Goal: Task Accomplishment & Management: Manage account settings

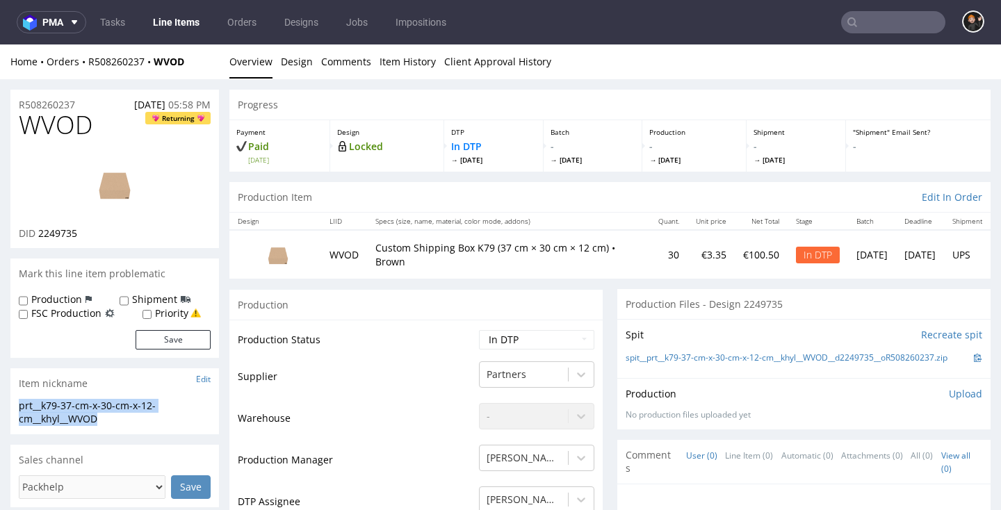
scroll to position [11, 0]
click at [58, 118] on span "WVOD" at bounding box center [56, 125] width 74 height 28
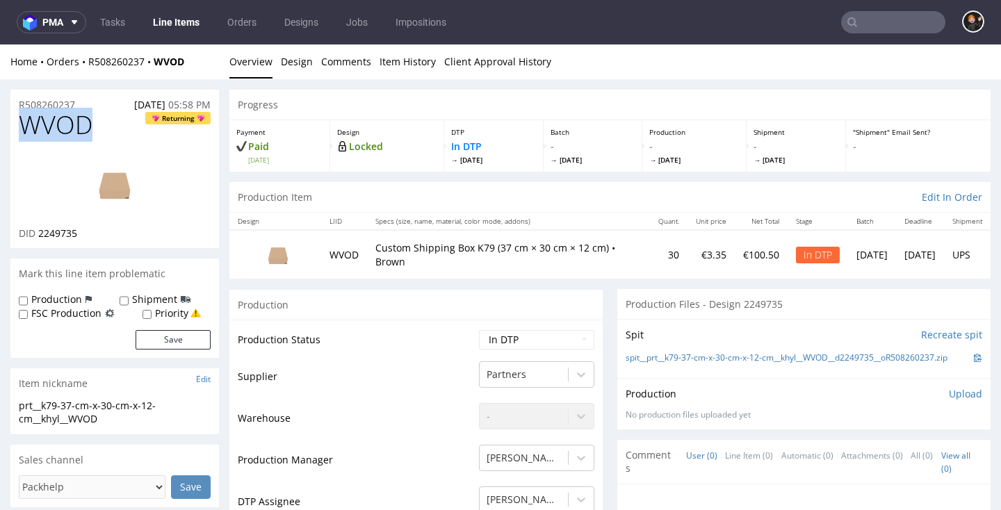
click at [58, 118] on span "WVOD" at bounding box center [56, 125] width 74 height 28
copy span "WVOD"
click at [307, 62] on link "Design" at bounding box center [297, 61] width 32 height 34
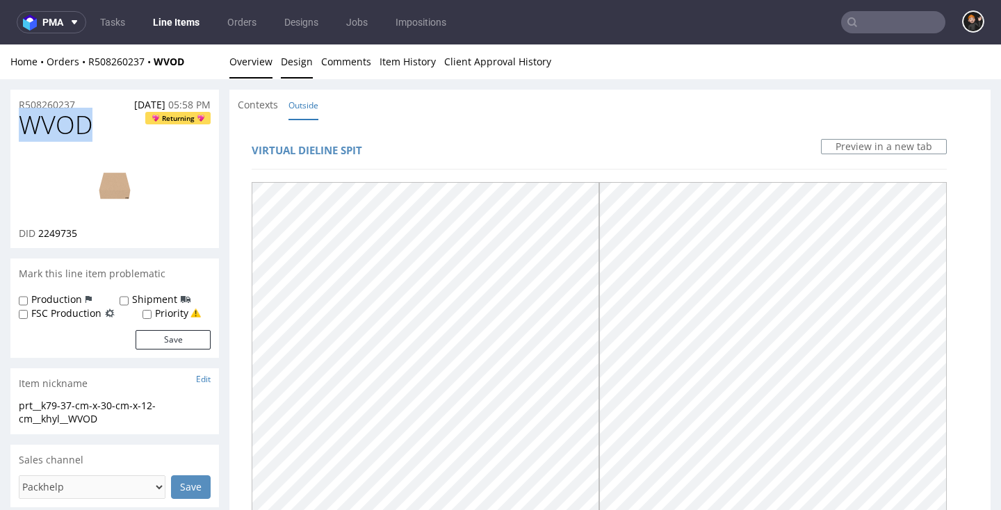
click at [242, 63] on link "Overview" at bounding box center [250, 61] width 43 height 34
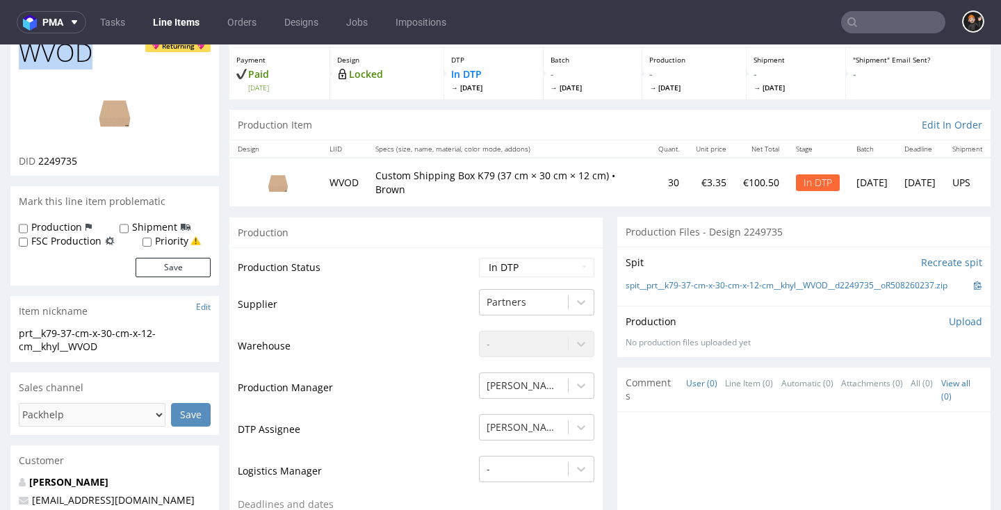
scroll to position [81, 0]
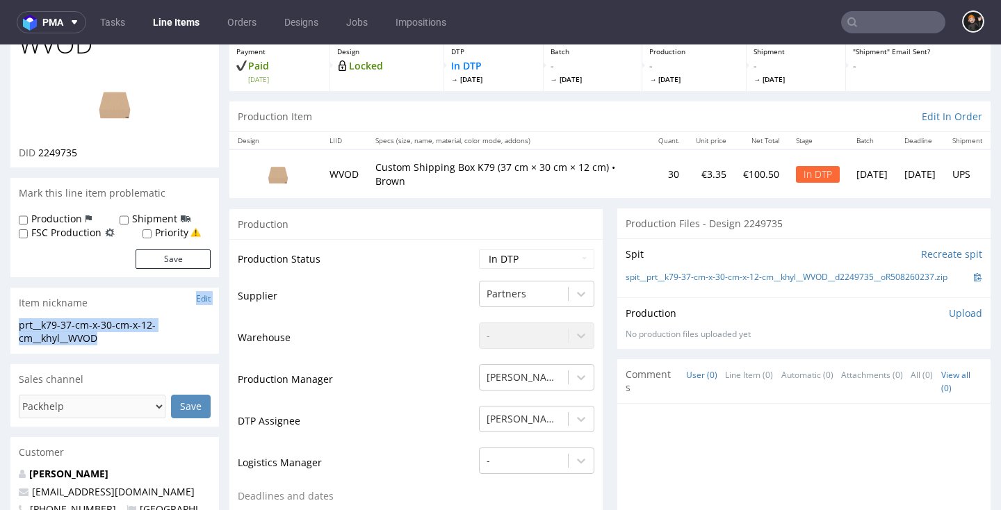
drag, startPoint x: 102, startPoint y: 336, endPoint x: 9, endPoint y: 314, distance: 95.6
click at [88, 338] on div "prt__k79-37-cm-x-30-cm-x-12-cm__khyl__WVOD" at bounding box center [115, 331] width 192 height 27
click at [99, 337] on div "prt__k79-37-cm-x-30-cm-x-12-cm__khyl__WVOD" at bounding box center [115, 331] width 192 height 27
drag, startPoint x: 97, startPoint y: 336, endPoint x: 63, endPoint y: 322, distance: 37.7
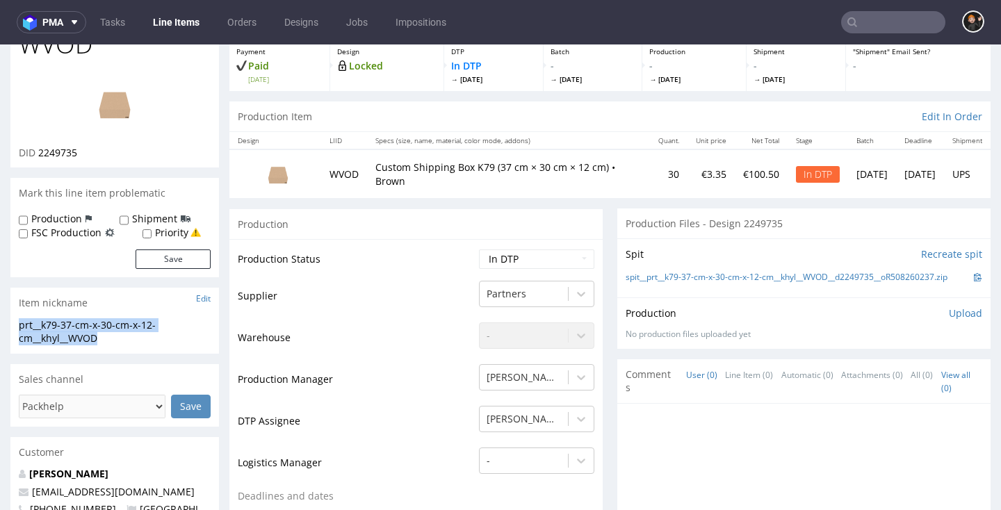
click at [17, 324] on div "prt__k79-37-cm-x-30-cm-x-12-cm__khyl__WVOD prt__k79-37-cm-x-30-cm-x-12-cm __khy…" at bounding box center [114, 335] width 208 height 35
copy div "prt__k79-37-cm-x-30-cm-x-12-cm__khyl__WVOD"
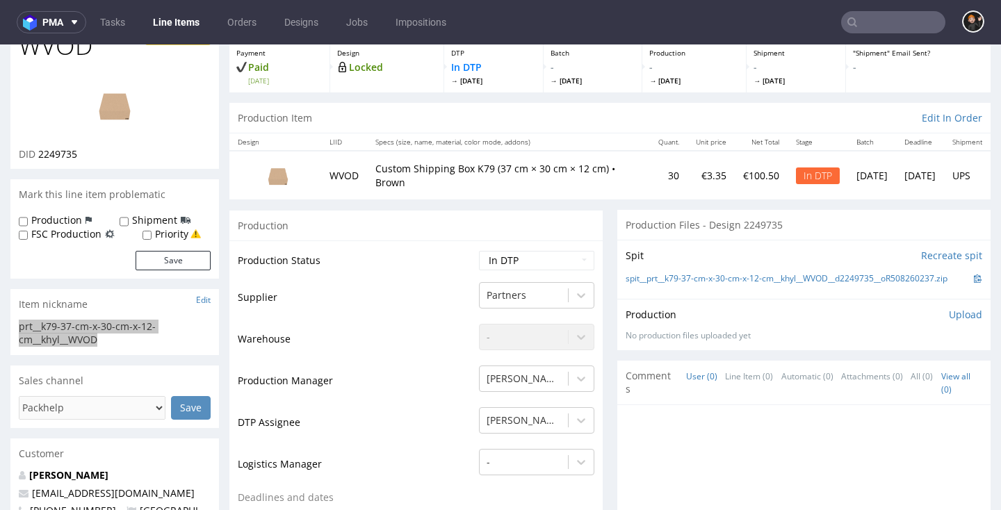
scroll to position [83, 0]
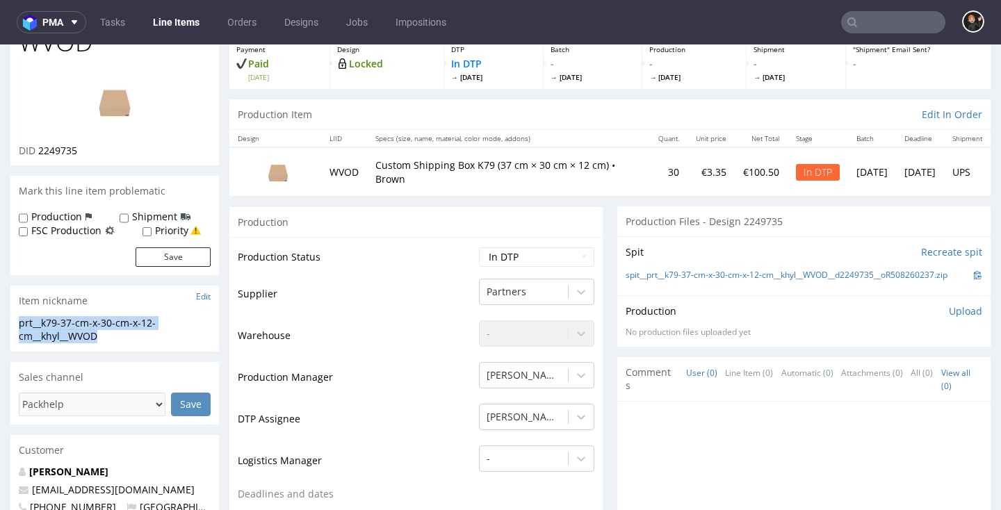
copy div "prt__k79-37-cm-x-30-cm-x-12-cm__khyl__WVOD"
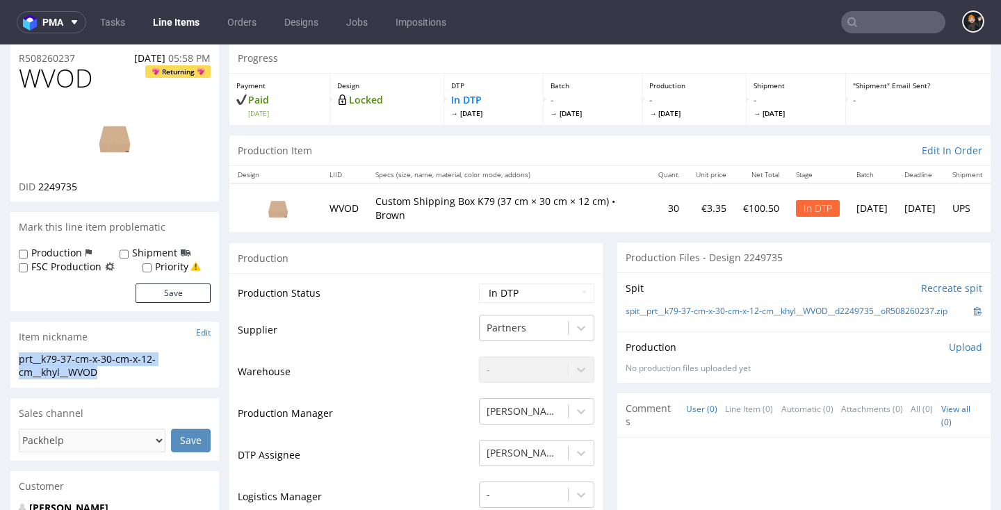
scroll to position [28, 0]
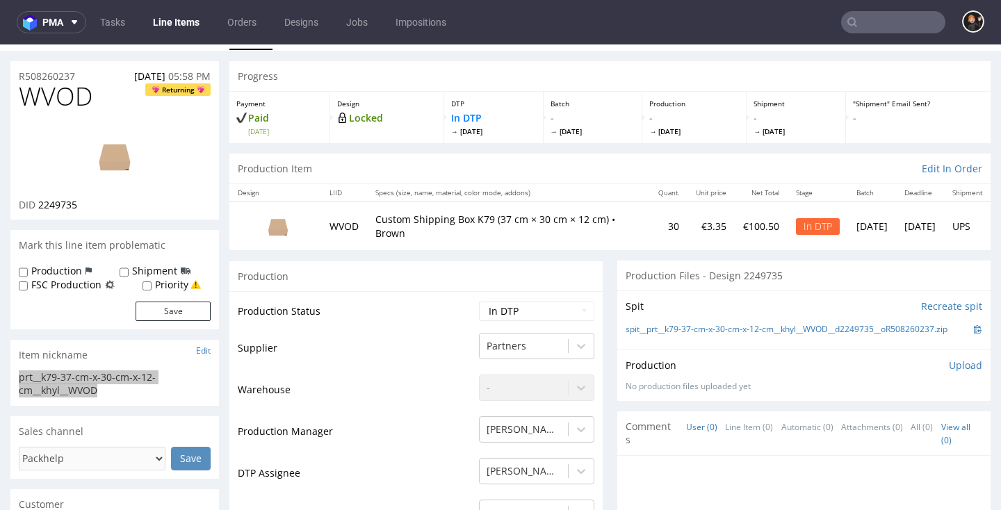
click at [669, 1] on nav "pma Tasks Line Items Orders Designs Jobs Impositions" at bounding box center [500, 22] width 1001 height 44
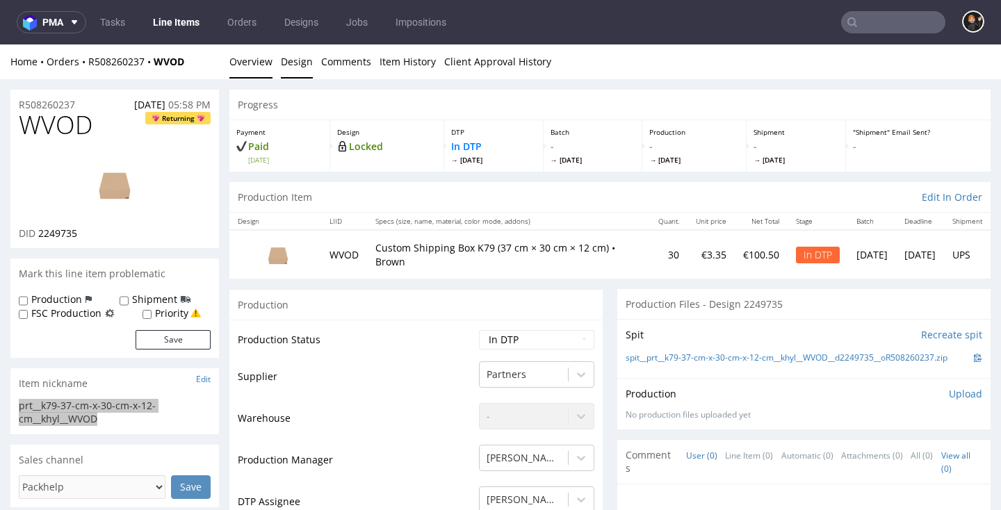
scroll to position [-1, 0]
click at [289, 71] on link "Design" at bounding box center [297, 61] width 32 height 34
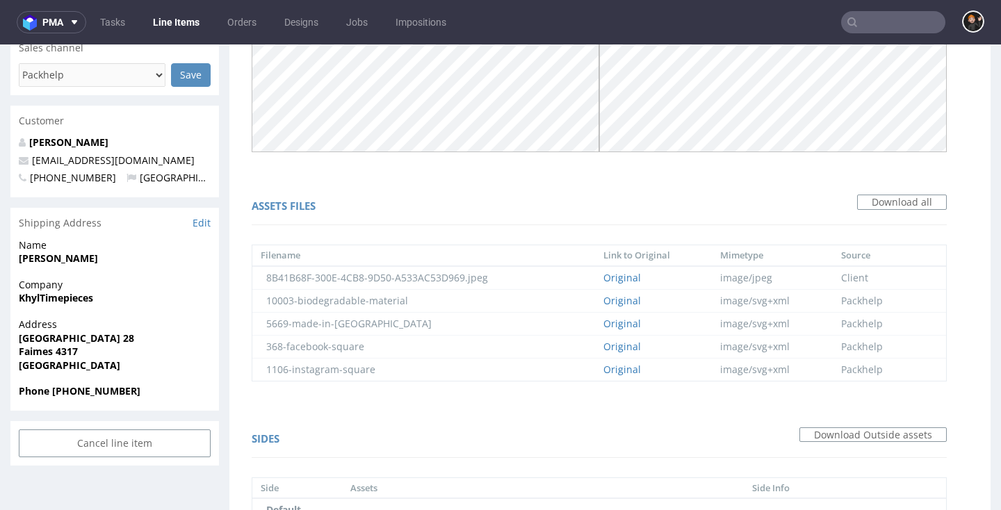
scroll to position [213, 0]
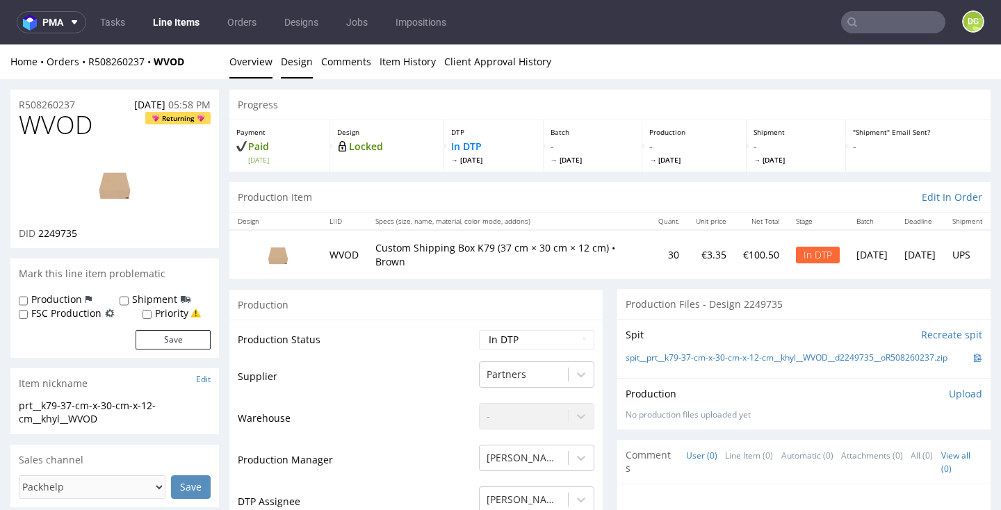
click at [305, 76] on link "Design" at bounding box center [297, 61] width 32 height 34
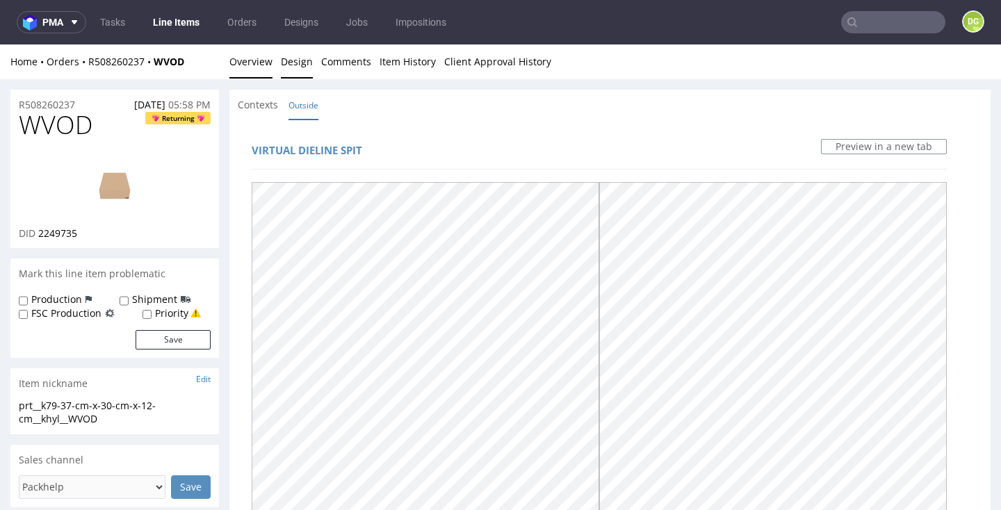
click at [249, 74] on link "Overview" at bounding box center [250, 61] width 43 height 34
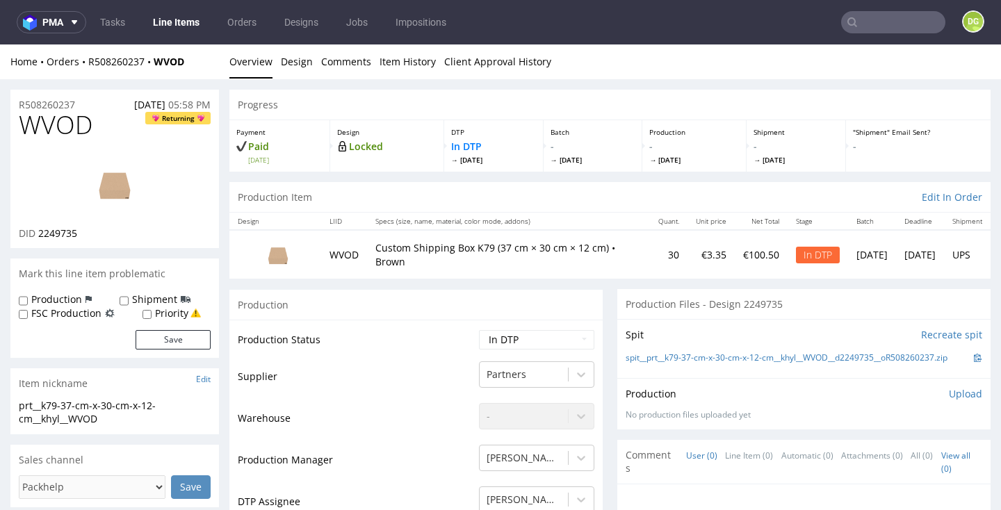
scroll to position [29, 0]
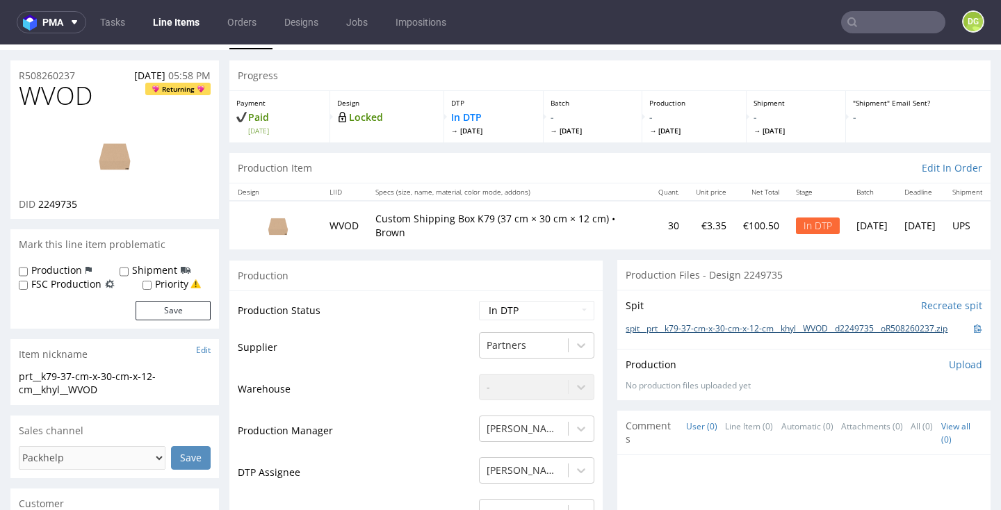
click at [755, 329] on link "spit__prt__k79-37-cm-x-30-cm-x-12-cm__khyl__WVOD__d2249735__oR508260237.zip" at bounding box center [786, 329] width 322 height 12
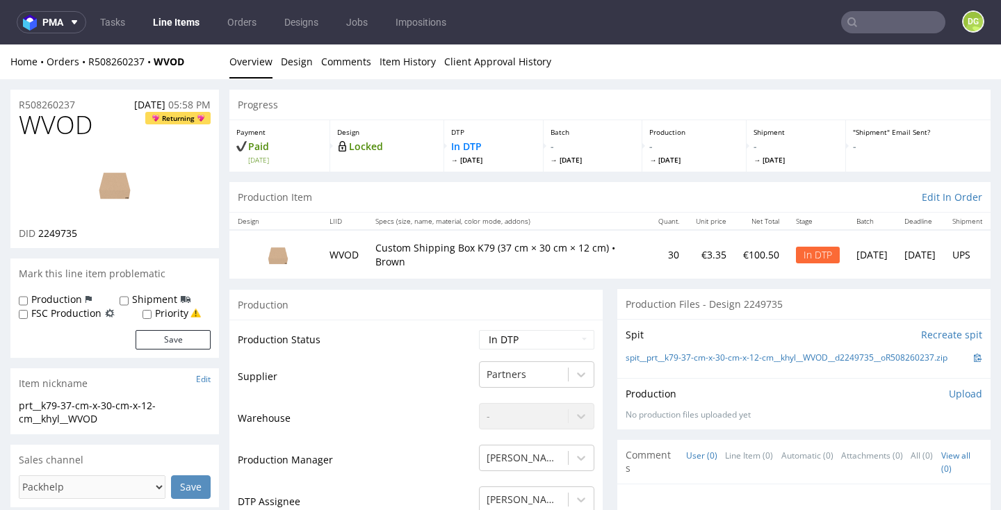
scroll to position [0, 0]
click at [279, 59] on li "Overview" at bounding box center [254, 62] width 51 height 14
click at [288, 60] on link "Design" at bounding box center [297, 61] width 32 height 34
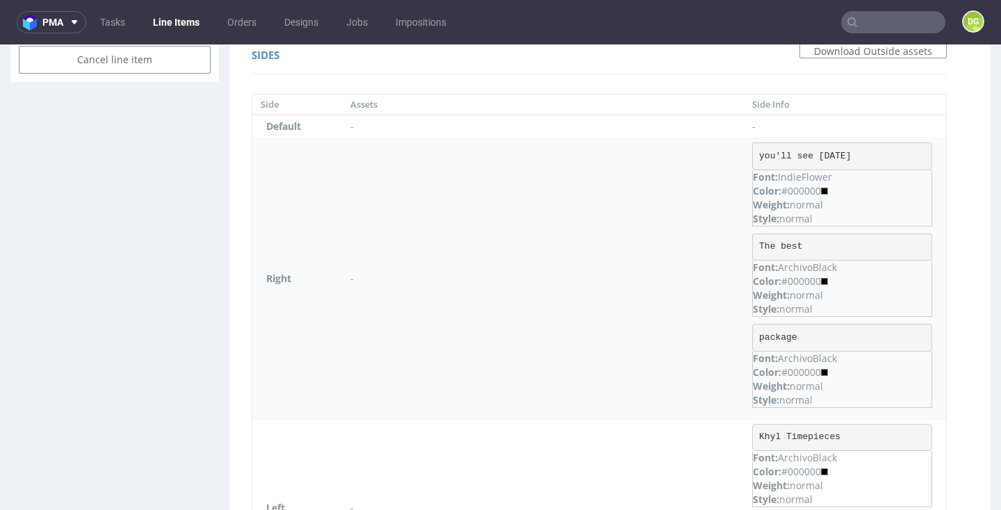
scroll to position [779, 0]
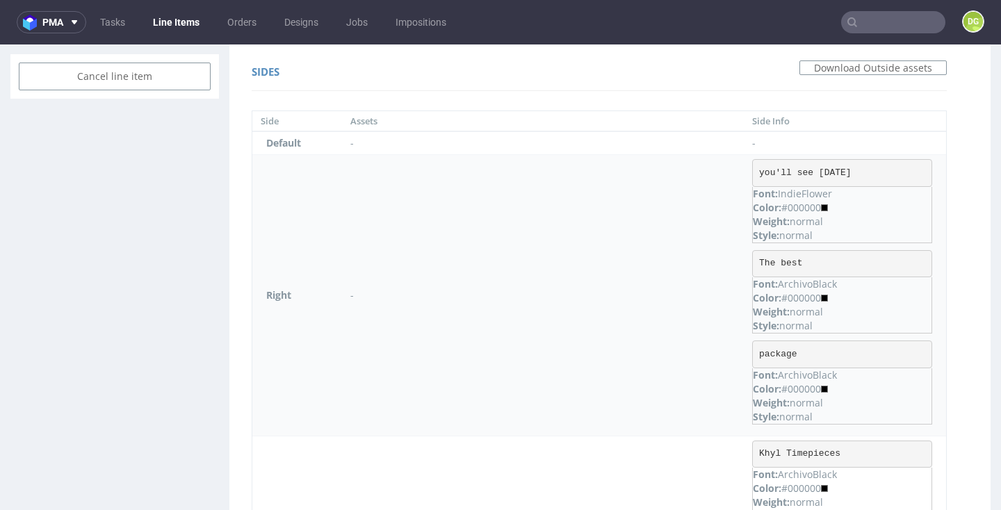
drag, startPoint x: 796, startPoint y: 263, endPoint x: 734, endPoint y: 262, distance: 61.8
click at [743, 262] on td "you'll see [DATE] Font: IndieFlower Color: #000000 Weight: normal Style: normal…" at bounding box center [844, 295] width 202 height 281
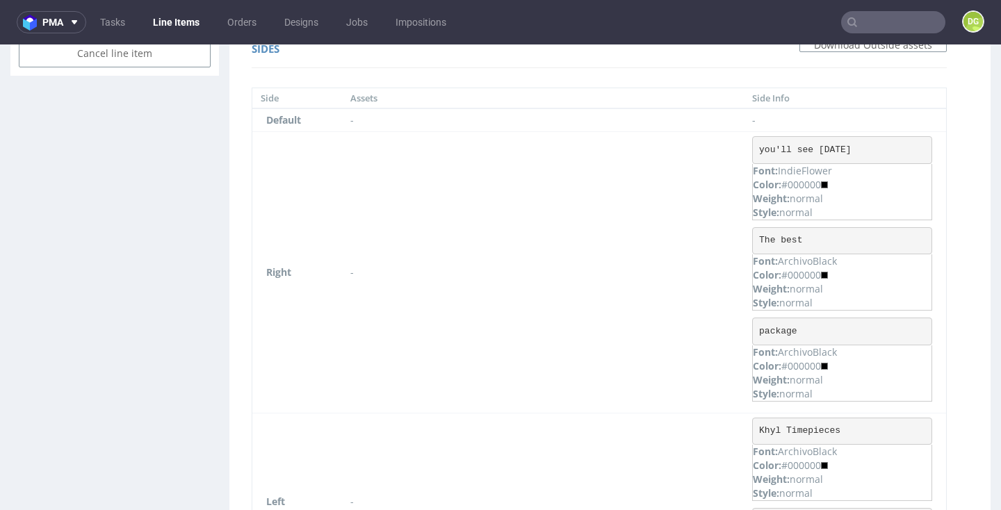
scroll to position [803, 0]
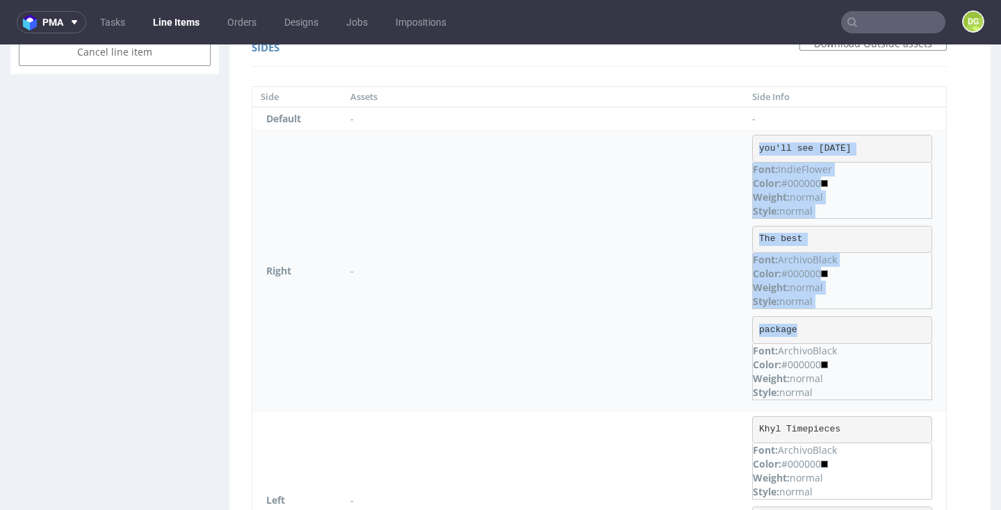
drag, startPoint x: 762, startPoint y: 327, endPoint x: 731, endPoint y: 327, distance: 30.6
click at [731, 327] on tr "Right - you'll see [DATE] Font: IndieFlower Color: #000000 Weight: normal Style…" at bounding box center [598, 271] width 693 height 281
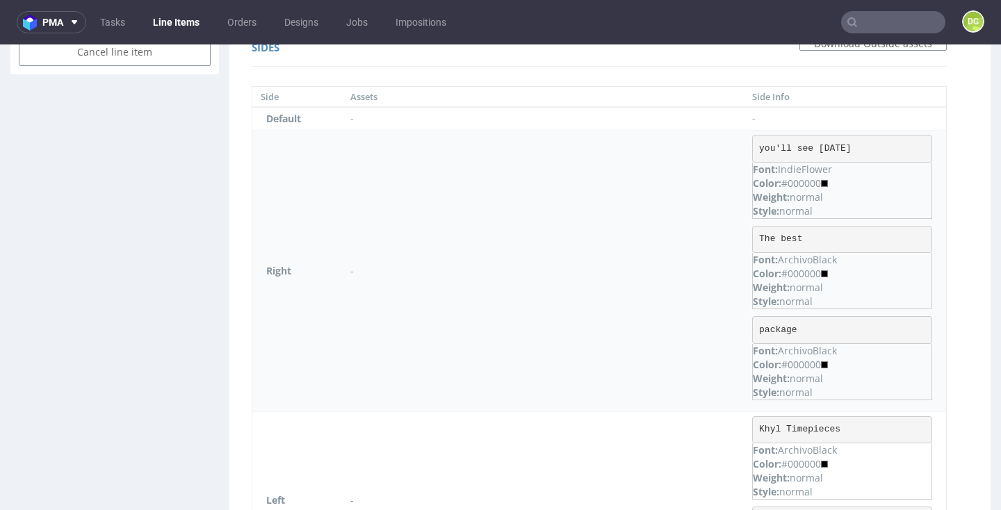
click at [730, 329] on td "-" at bounding box center [543, 271] width 402 height 281
drag, startPoint x: 755, startPoint y: 327, endPoint x: 727, endPoint y: 324, distance: 27.2
click at [752, 327] on pre "package" at bounding box center [842, 330] width 180 height 28
copy pre "package"
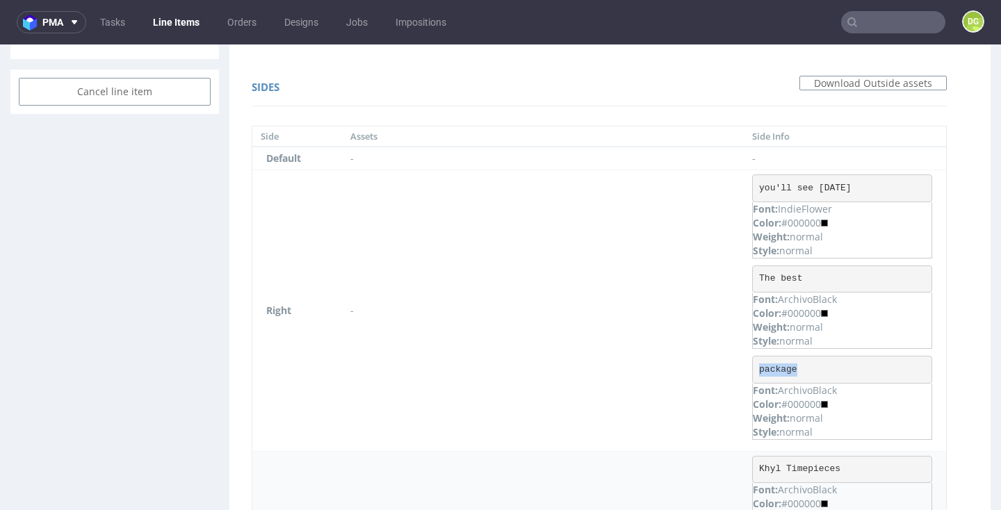
scroll to position [836, 0]
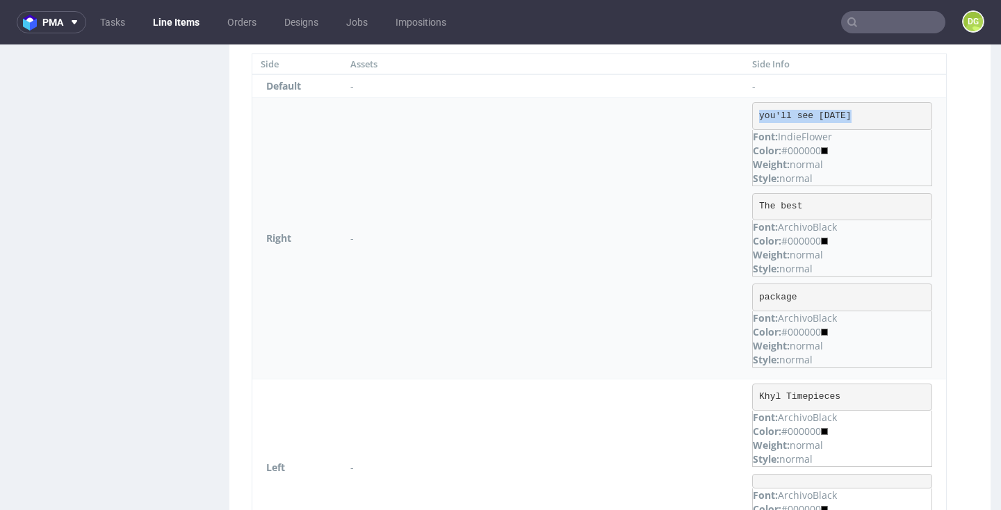
drag, startPoint x: 808, startPoint y: 111, endPoint x: 746, endPoint y: 111, distance: 61.8
click at [752, 111] on pre "you'll see [DATE]" at bounding box center [842, 116] width 180 height 28
copy pre "you'll see [DATE]"
drag, startPoint x: 807, startPoint y: 108, endPoint x: 827, endPoint y: 110, distance: 19.7
click at [808, 108] on pre "you'll see [DATE]" at bounding box center [842, 116] width 180 height 28
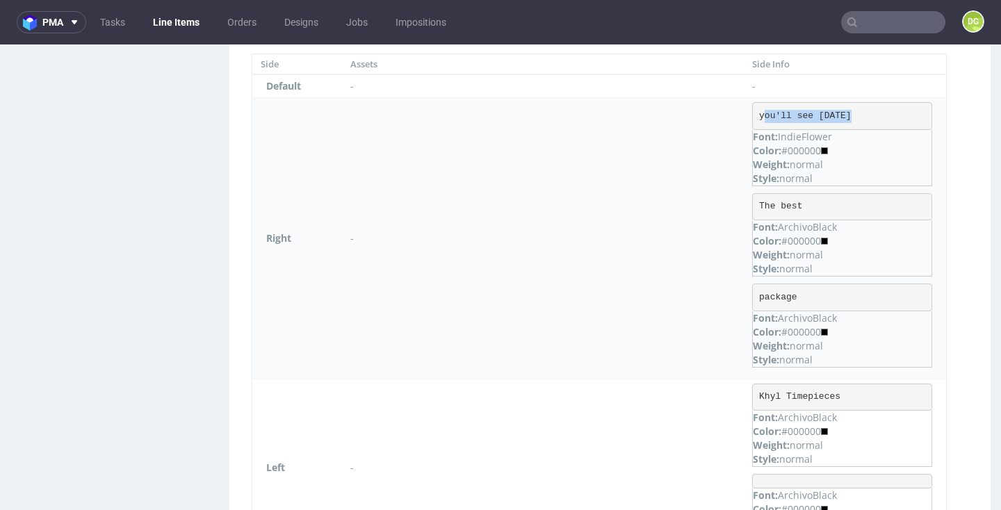
drag, startPoint x: 842, startPoint y: 114, endPoint x: 757, endPoint y: 116, distance: 85.5
click at [754, 116] on pre "you'll see [DATE]" at bounding box center [842, 116] width 180 height 28
copy pre "you'll see [DATE]"
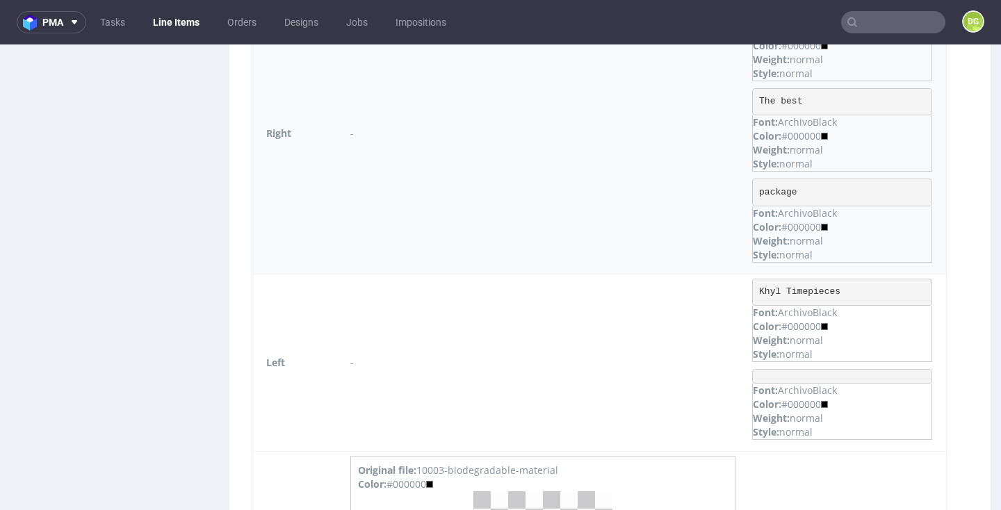
scroll to position [962, 0]
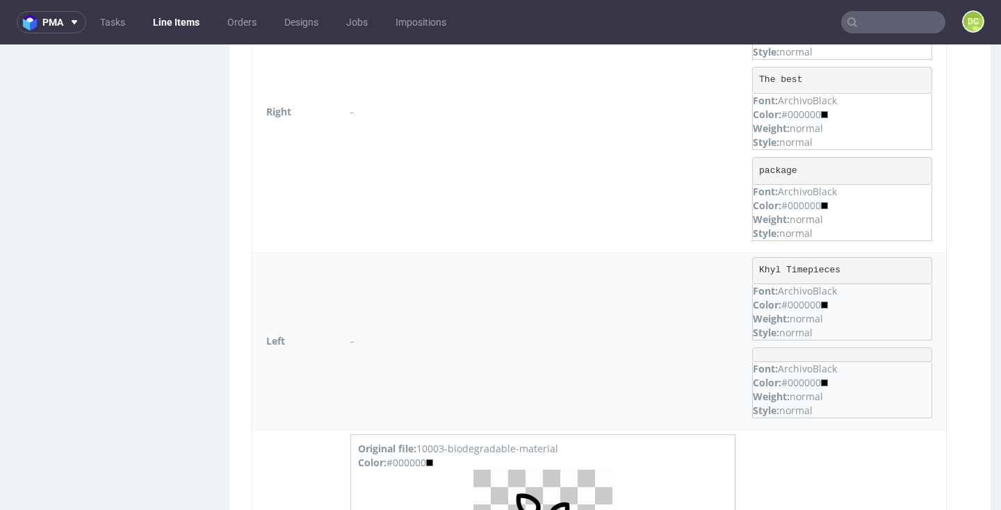
drag, startPoint x: 821, startPoint y: 266, endPoint x: 735, endPoint y: 263, distance: 85.5
click at [743, 263] on td "Khyl Timepieces Font: ArchivoBlack Color: #000000 Weight: normal Style: normal …" at bounding box center [844, 341] width 202 height 178
copy pre "Khyl Timepieces"
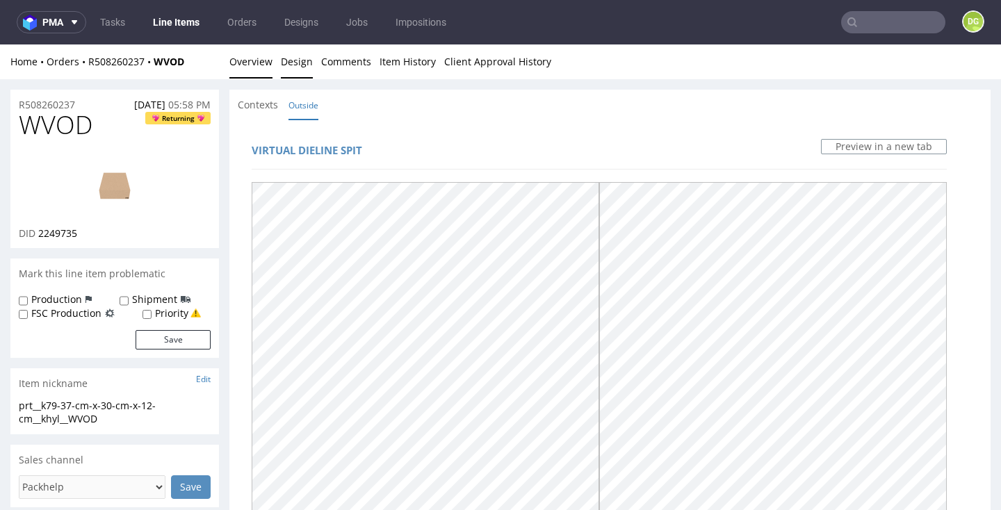
scroll to position [-1, 0]
click at [237, 71] on link "Overview" at bounding box center [250, 61] width 43 height 34
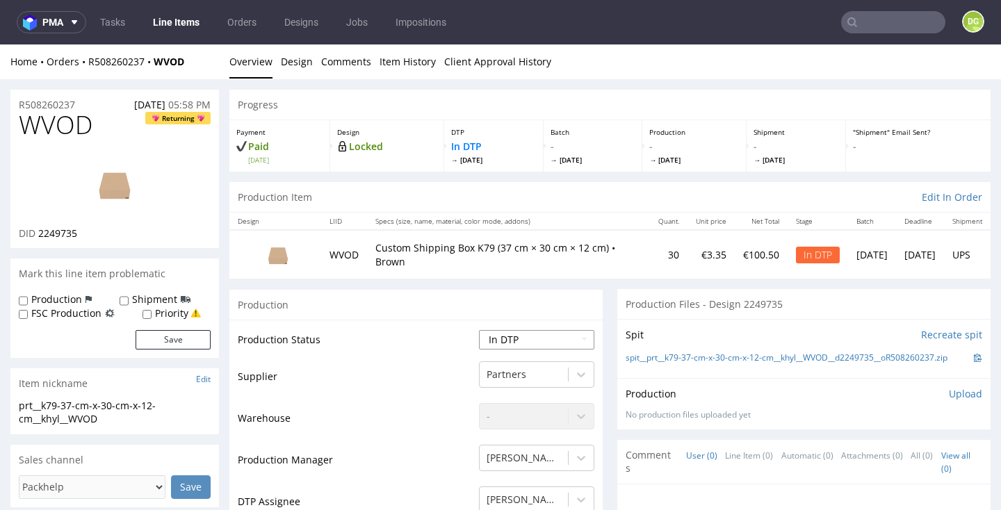
select select "dtp_ca_needed"
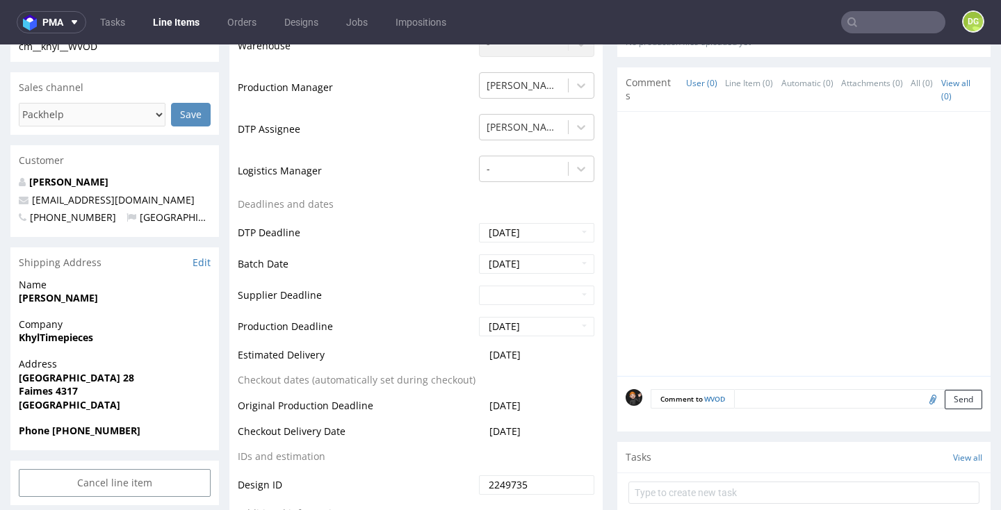
scroll to position [561, 0]
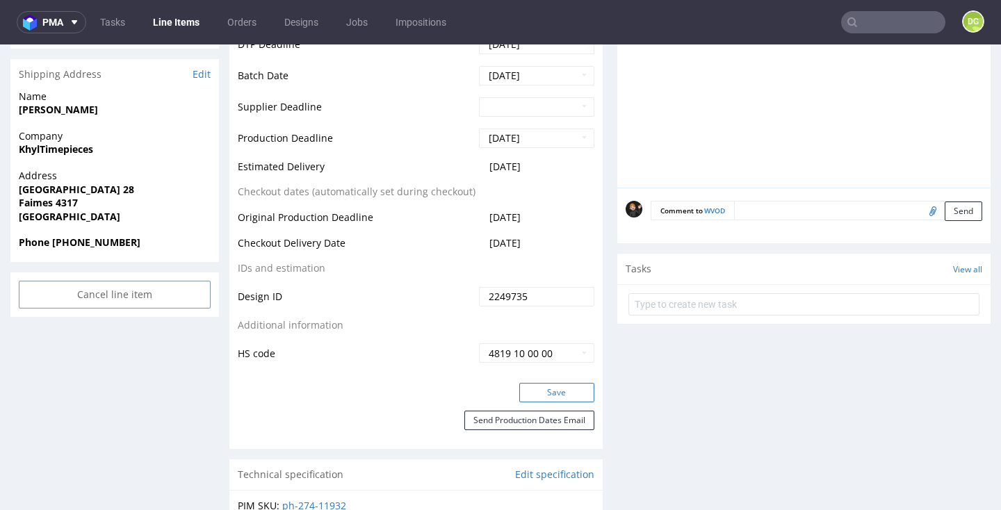
click at [568, 393] on button "Save" at bounding box center [556, 392] width 75 height 19
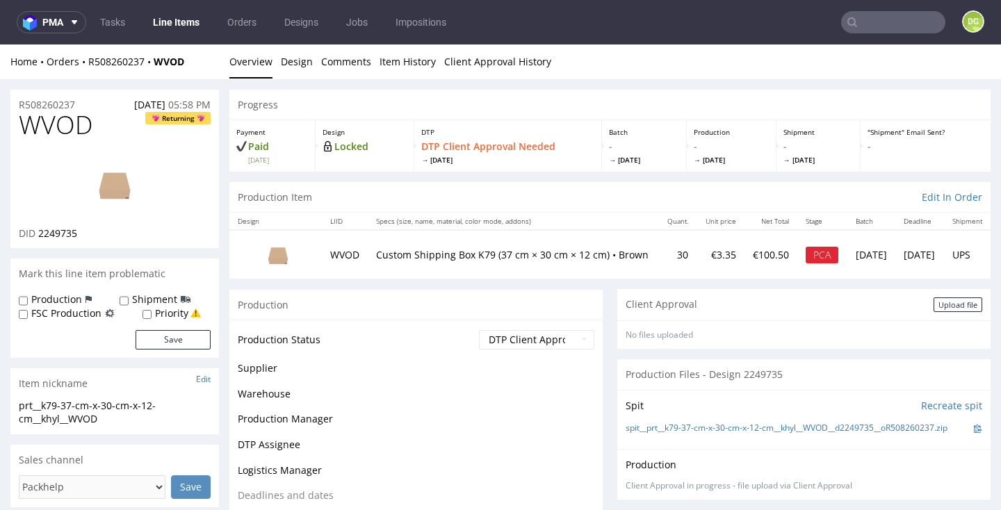
scroll to position [0, 0]
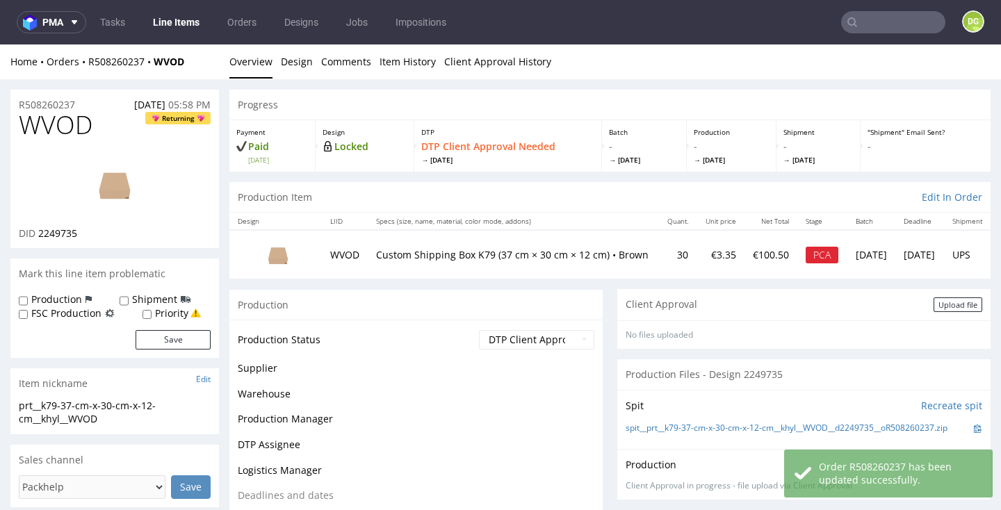
click at [943, 295] on div "Client Approval Upload file" at bounding box center [803, 304] width 373 height 31
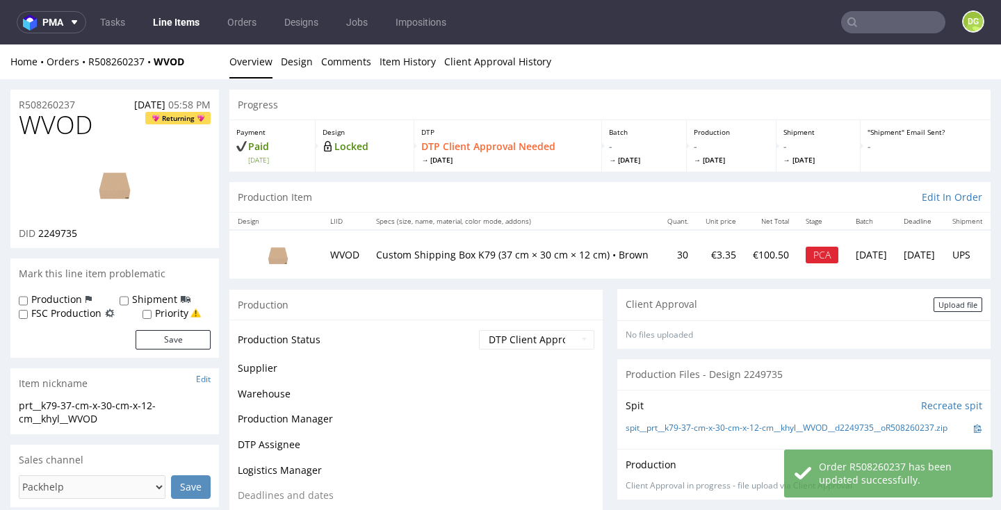
drag, startPoint x: 941, startPoint y: 299, endPoint x: 886, endPoint y: 318, distance: 58.0
click at [940, 299] on div "Upload file" at bounding box center [957, 304] width 49 height 15
click at [950, 299] on div "Upload file" at bounding box center [957, 304] width 49 height 15
click at [946, 306] on div "Upload file" at bounding box center [957, 304] width 49 height 15
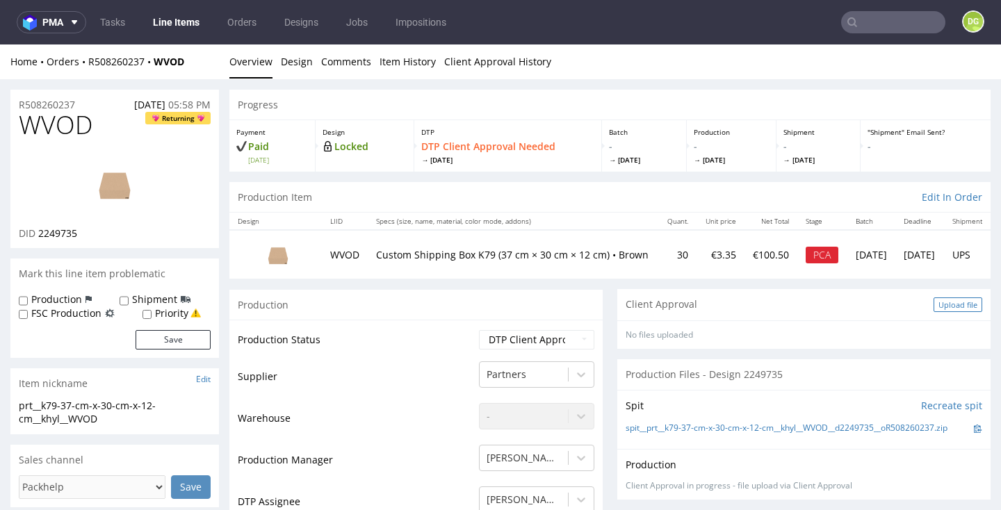
click at [953, 299] on div "Upload file" at bounding box center [957, 304] width 49 height 15
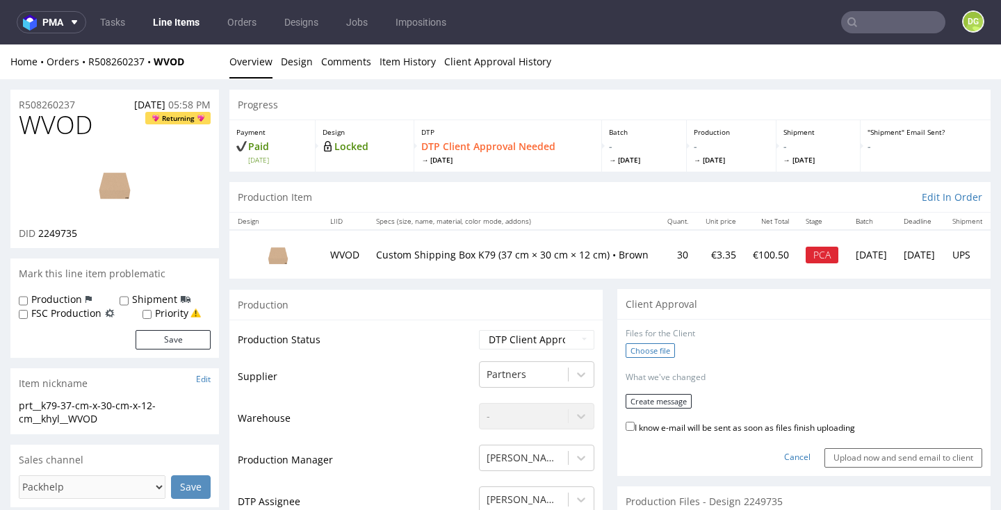
click at [639, 343] on label "Choose file" at bounding box center [649, 350] width 49 height 15
click at [0, 44] on input "Choose file" at bounding box center [0, 44] width 0 height 0
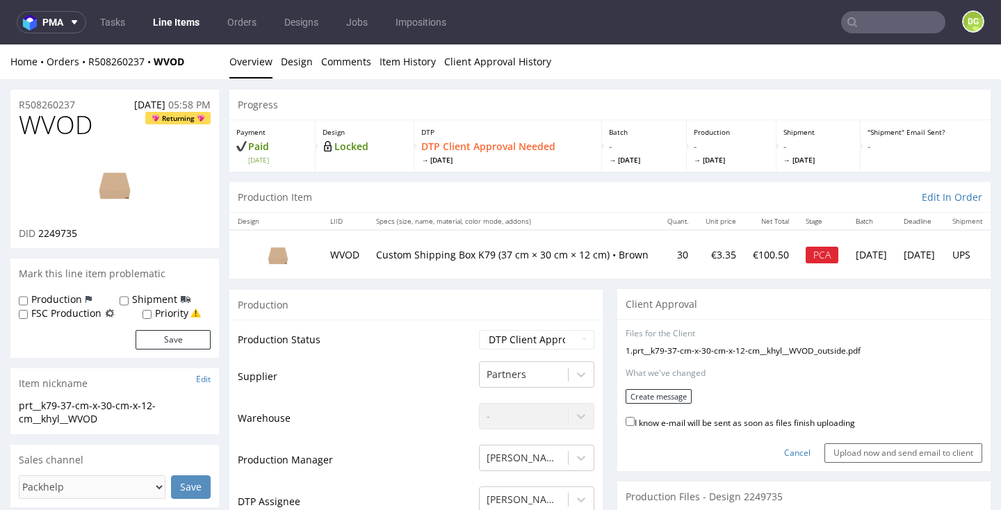
click at [684, 416] on label "I know e-mail will be sent as soon as files finish uploading" at bounding box center [739, 421] width 229 height 15
click at [634, 417] on input "I know e-mail will be sent as soon as files finish uploading" at bounding box center [629, 421] width 9 height 9
checkbox input "true"
click at [668, 393] on button "Create message" at bounding box center [658, 396] width 66 height 15
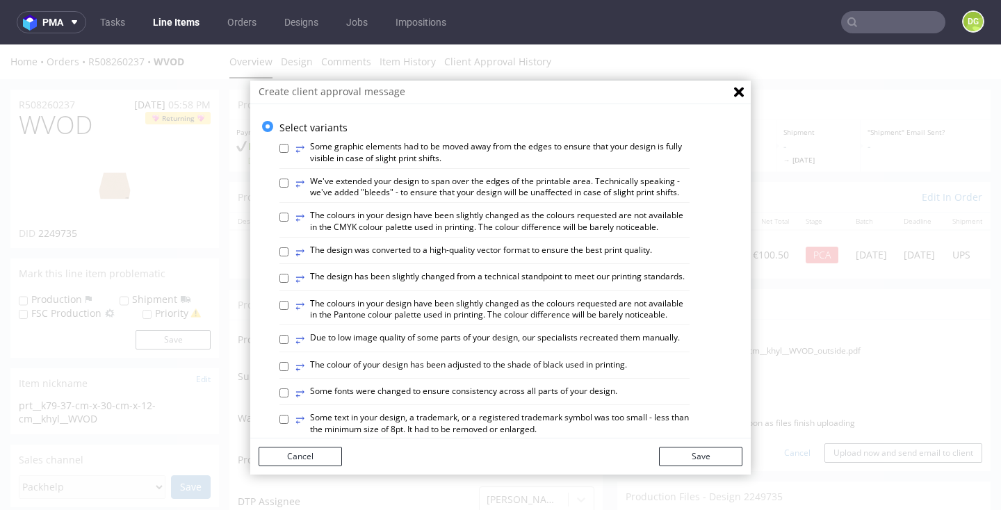
click at [526, 271] on label "⥂ The design has been slightly changed from a technical standpoint to meet our …" at bounding box center [489, 278] width 389 height 15
click at [288, 274] on input "⥂ The design has been slightly changed from a technical standpoint to meet our …" at bounding box center [283, 278] width 9 height 9
checkbox input "true"
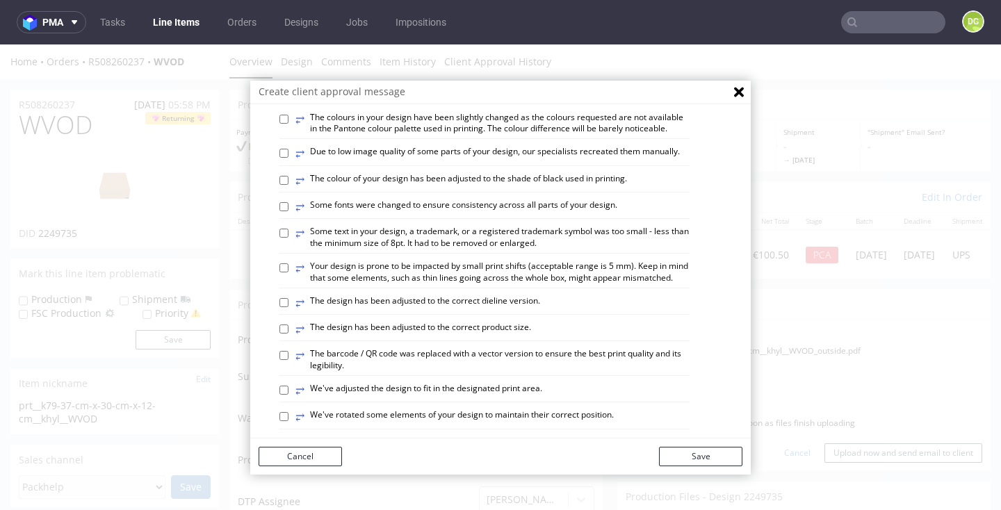
scroll to position [188, 0]
click at [484, 294] on label "⥂ The design has been adjusted to the correct dieline version." at bounding box center [417, 301] width 245 height 15
click at [288, 297] on input "⥂ The design has been adjusted to the correct dieline version." at bounding box center [283, 301] width 9 height 9
click at [479, 294] on label "⥂ The design has been adjusted to the correct dieline version." at bounding box center [417, 301] width 245 height 15
click at [288, 297] on input "⥂ The design has been adjusted to the correct dieline version." at bounding box center [283, 301] width 9 height 9
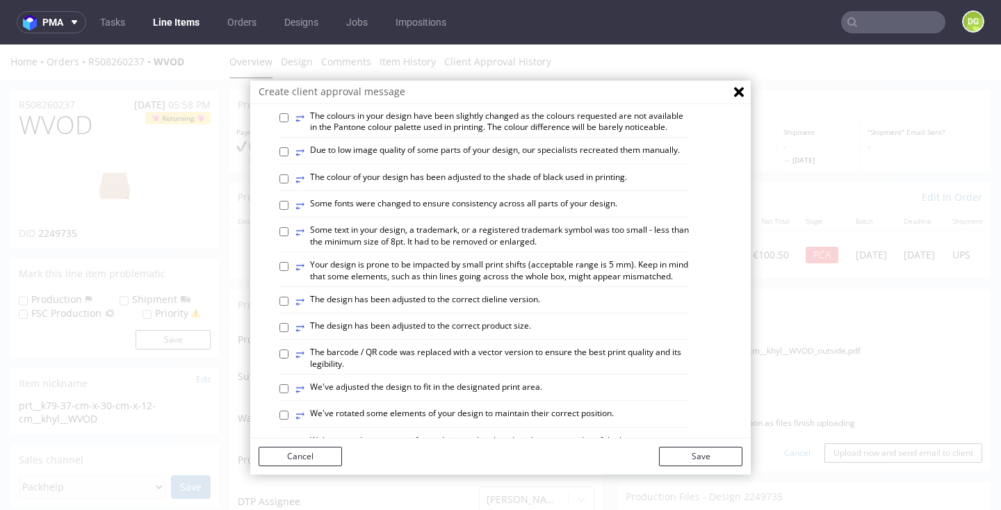
checkbox input "false"
drag, startPoint x: 484, startPoint y: 375, endPoint x: 503, endPoint y: 370, distance: 20.1
click at [484, 381] on label "⥂ We've adjusted the design to fit in the designated print area." at bounding box center [418, 388] width 247 height 15
click at [288, 384] on input "⥂ We've adjusted the design to fit in the designated print area." at bounding box center [283, 388] width 9 height 9
checkbox input "true"
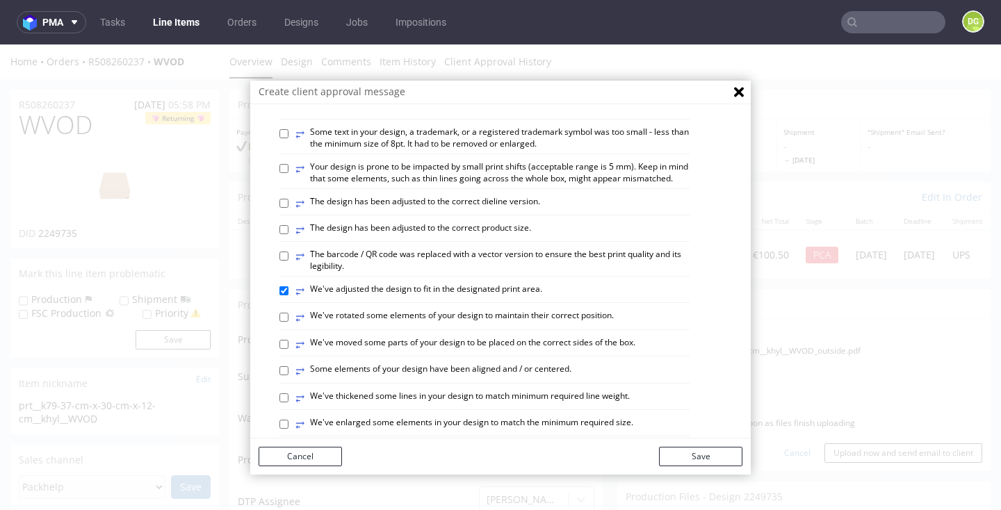
scroll to position [289, 0]
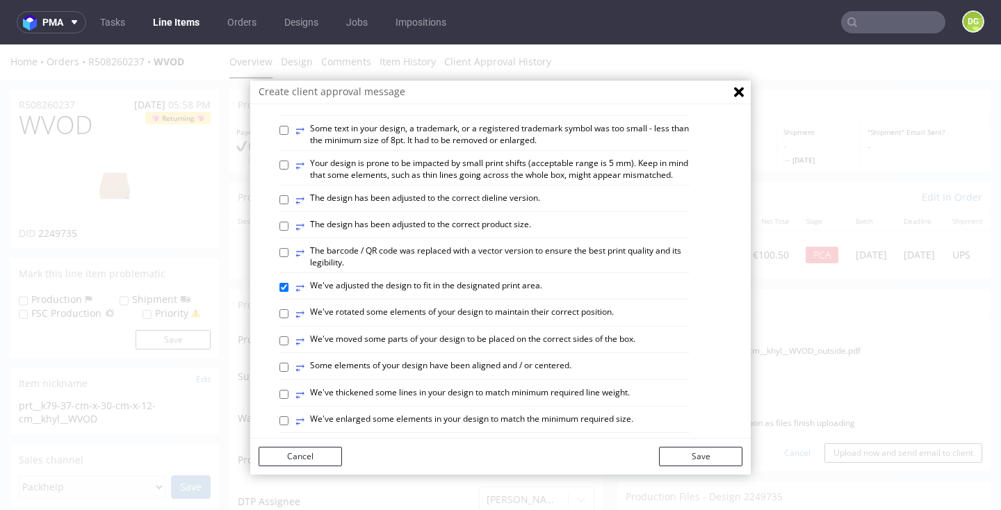
click at [505, 360] on label "⥂ Some elements of your design have been aligned and / or centered." at bounding box center [433, 367] width 276 height 15
click at [288, 363] on input "⥂ Some elements of your design have been aligned and / or centered." at bounding box center [283, 367] width 9 height 9
checkbox input "true"
click at [499, 306] on label "⥂ We've rotated some elements of your design to maintain their correct position." at bounding box center [454, 313] width 318 height 15
click at [288, 309] on input "⥂ We've rotated some elements of your design to maintain their correct position." at bounding box center [283, 313] width 9 height 9
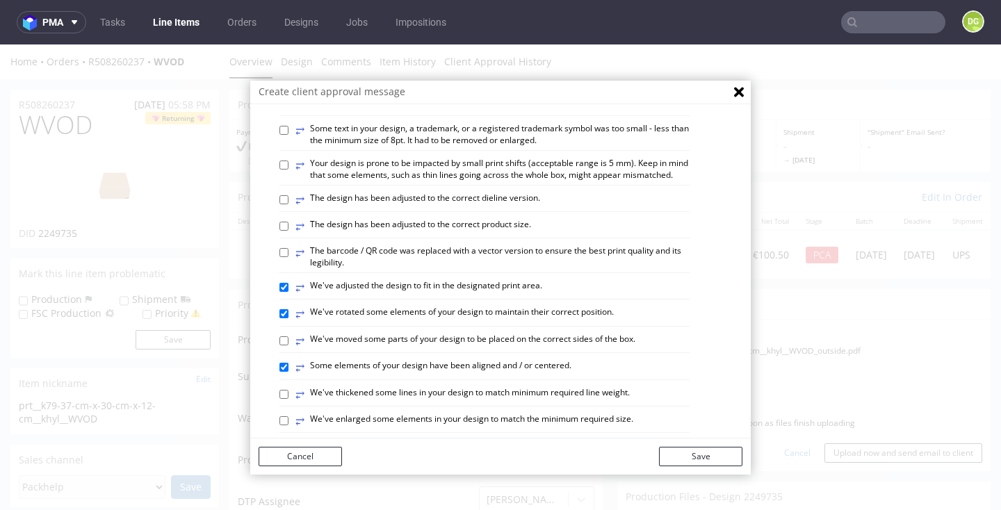
click at [480, 306] on label "⥂ We've rotated some elements of your design to maintain their correct position." at bounding box center [454, 313] width 318 height 15
click at [288, 309] on input "⥂ We've rotated some elements of your design to maintain their correct position." at bounding box center [283, 313] width 9 height 9
checkbox input "false"
click at [713, 454] on button "Save" at bounding box center [700, 456] width 83 height 19
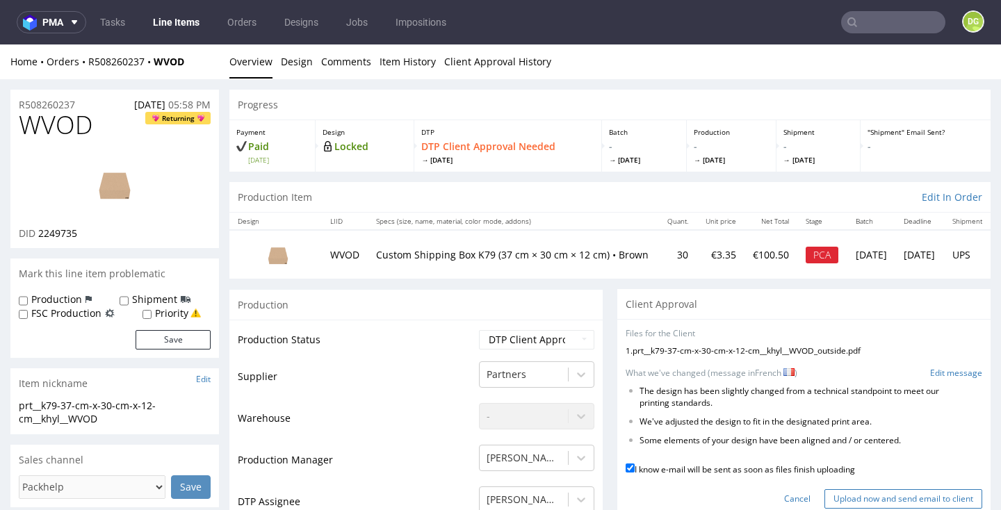
click at [898, 492] on input "Upload now and send email to client" at bounding box center [903, 498] width 158 height 19
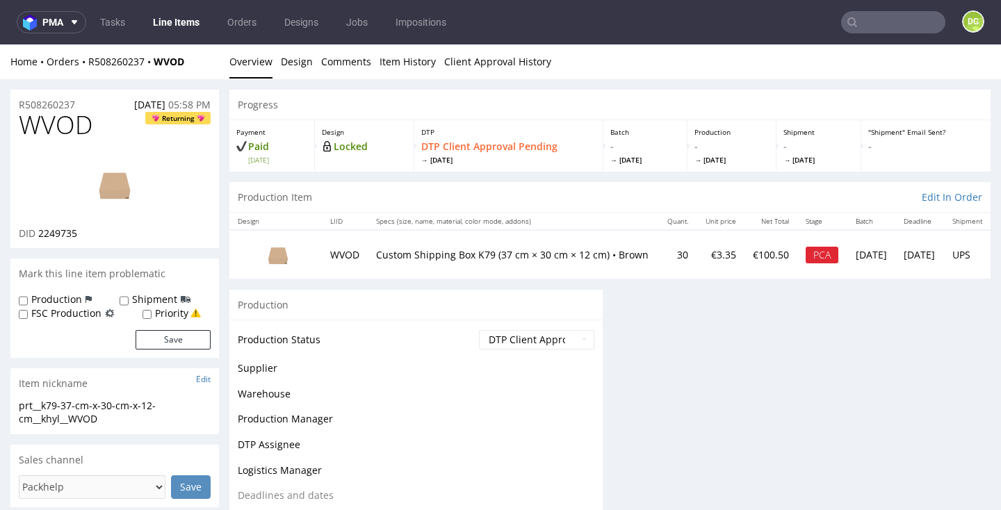
scroll to position [0, 0]
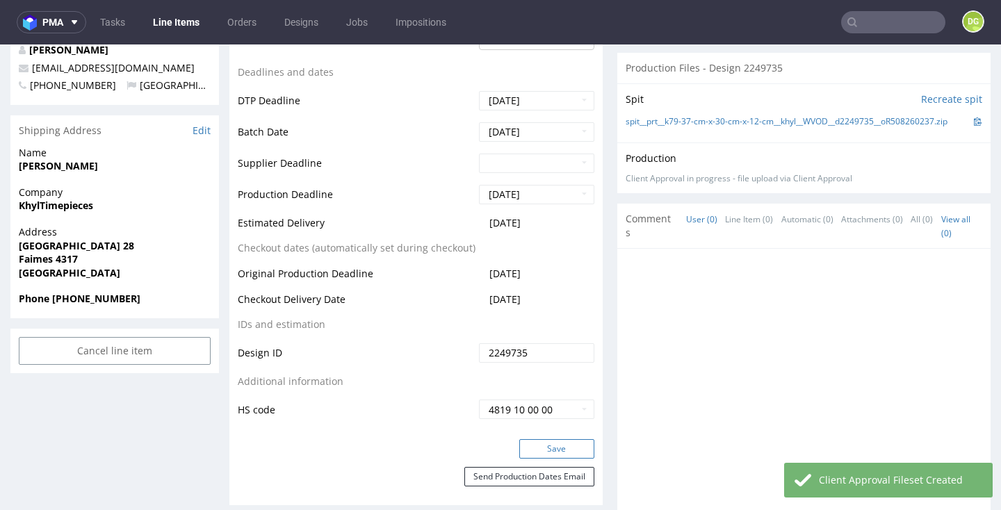
click at [548, 444] on button "Save" at bounding box center [556, 448] width 75 height 19
